Goal: Navigation & Orientation: Find specific page/section

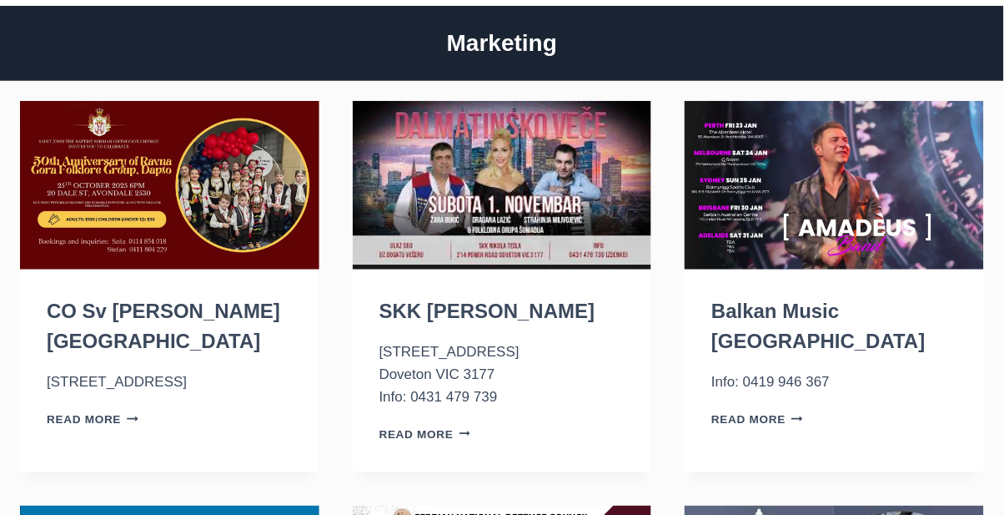
scroll to position [113, 0]
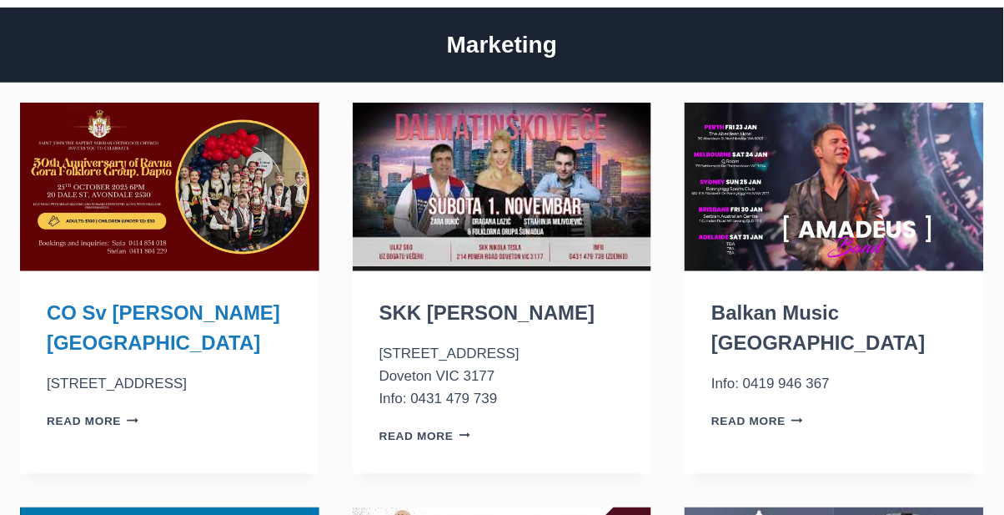
click at [148, 320] on link "CO Sv Jovan Krstitelj [GEOGRAPHIC_DATA]" at bounding box center [164, 327] width 234 height 53
